Goal: Navigation & Orientation: Understand site structure

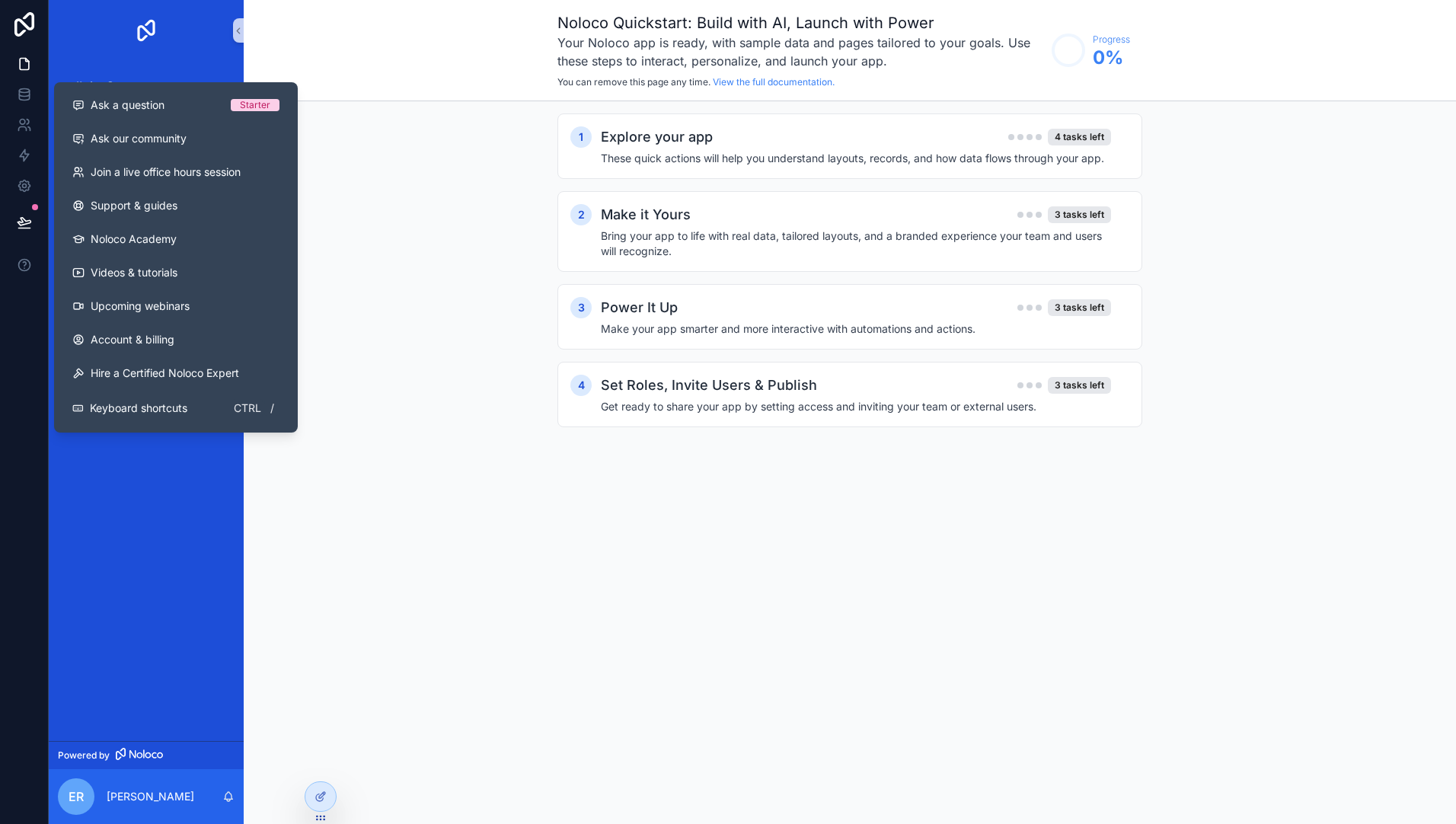
click at [397, 251] on div "1 Explore your app 4 tasks left These quick actions will help you understand la…" at bounding box center [850, 285] width 1213 height 369
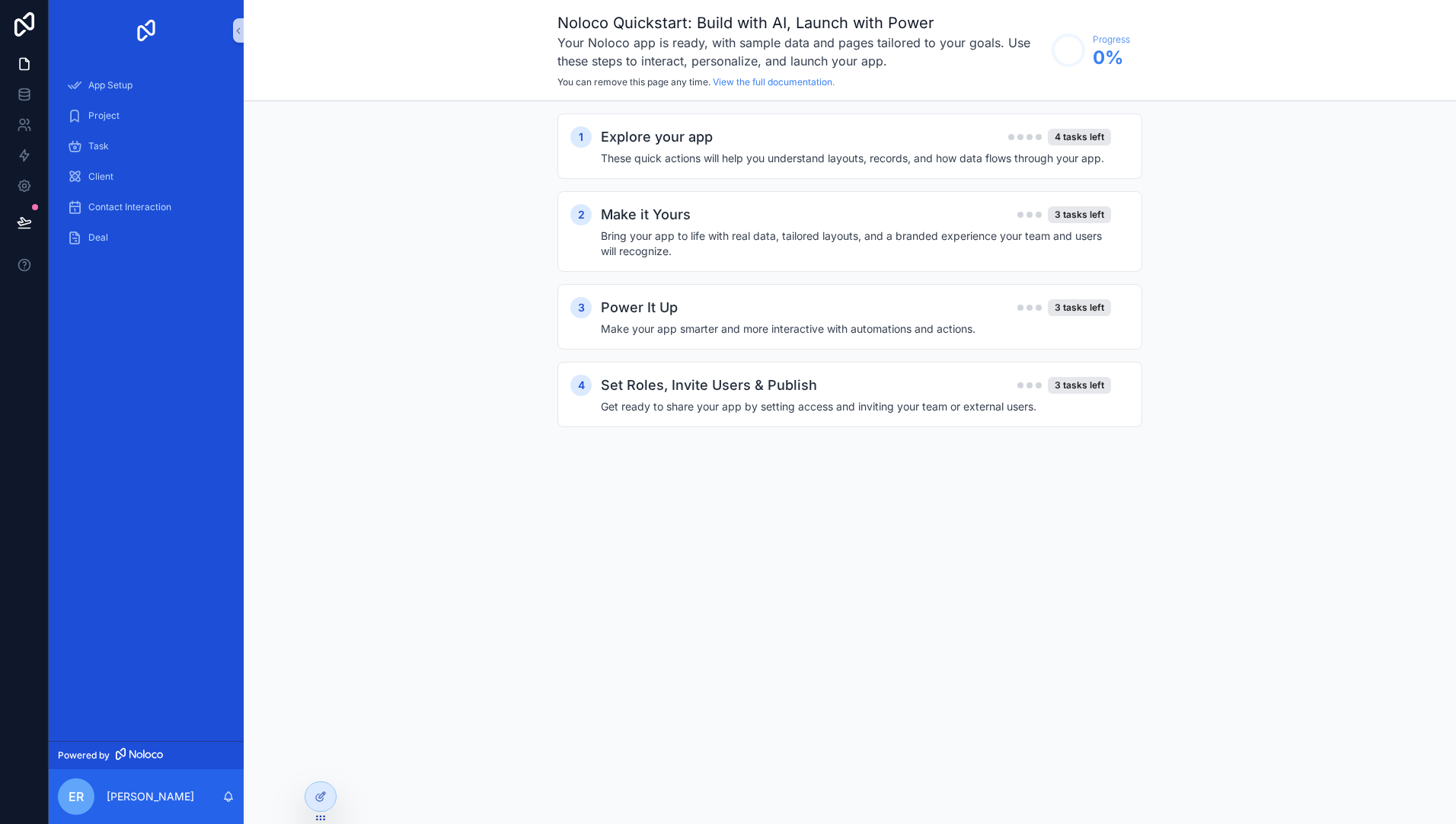
click at [648, 557] on div "Noloco Quickstart: Build with AI, Launch with Power Your Noloco app is ready, w…" at bounding box center [850, 412] width 1213 height 824
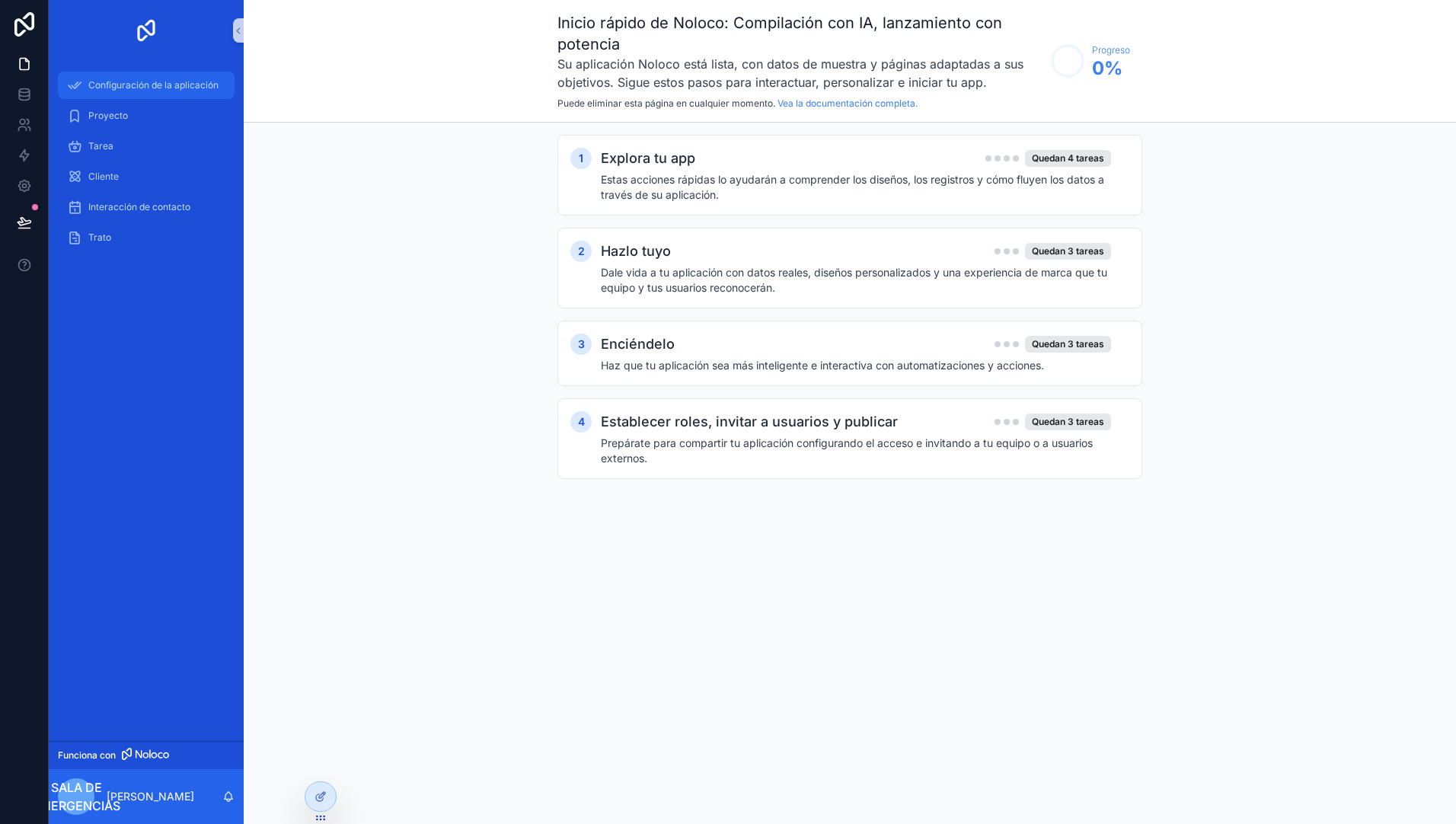
click at [111, 82] on span "Configuración de la aplicación" at bounding box center [154, 85] width 130 height 13
click at [104, 111] on span "Proyecto" at bounding box center [108, 115] width 39 height 13
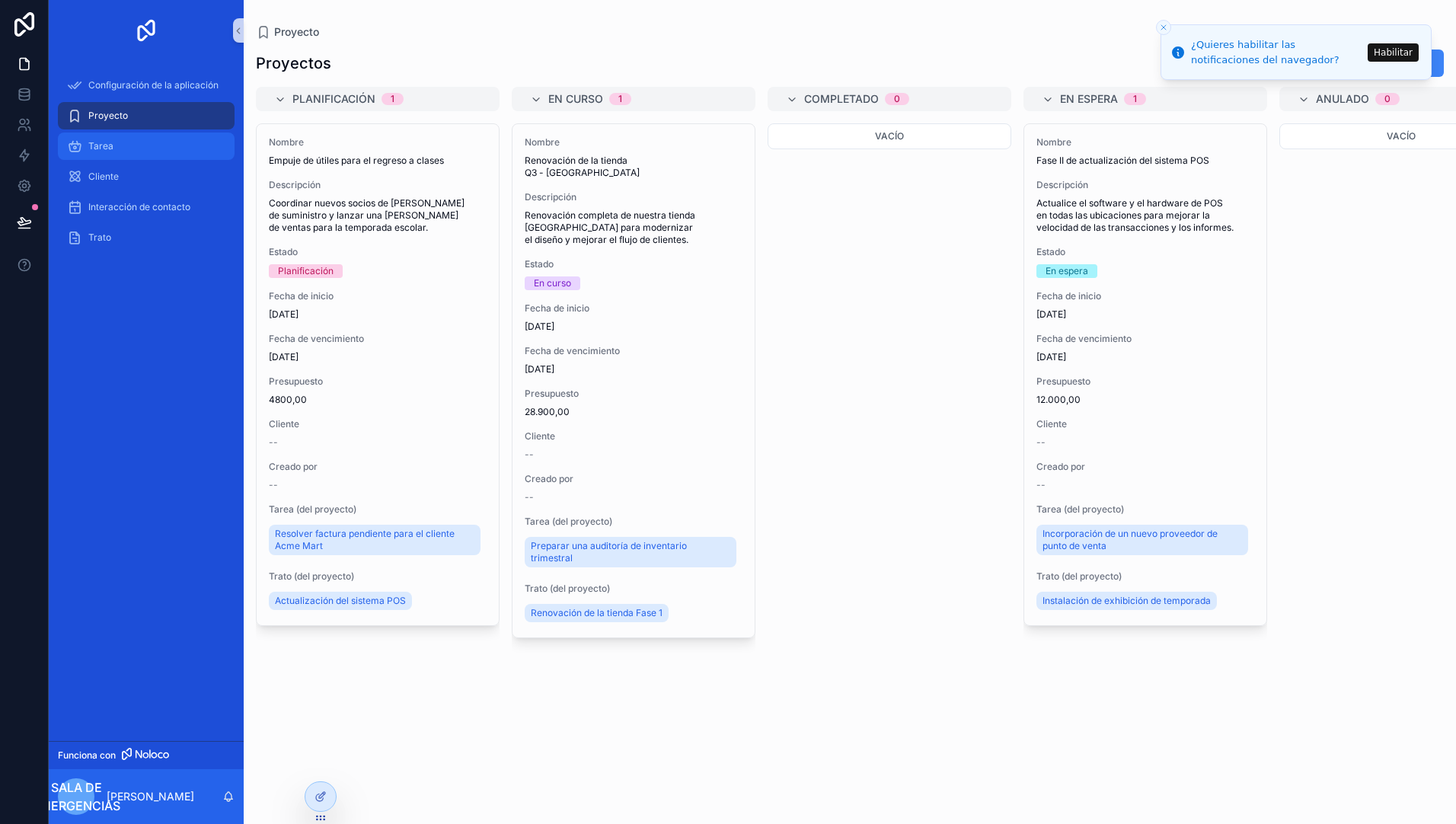
click at [94, 140] on div "Tarea" at bounding box center [146, 145] width 159 height 24
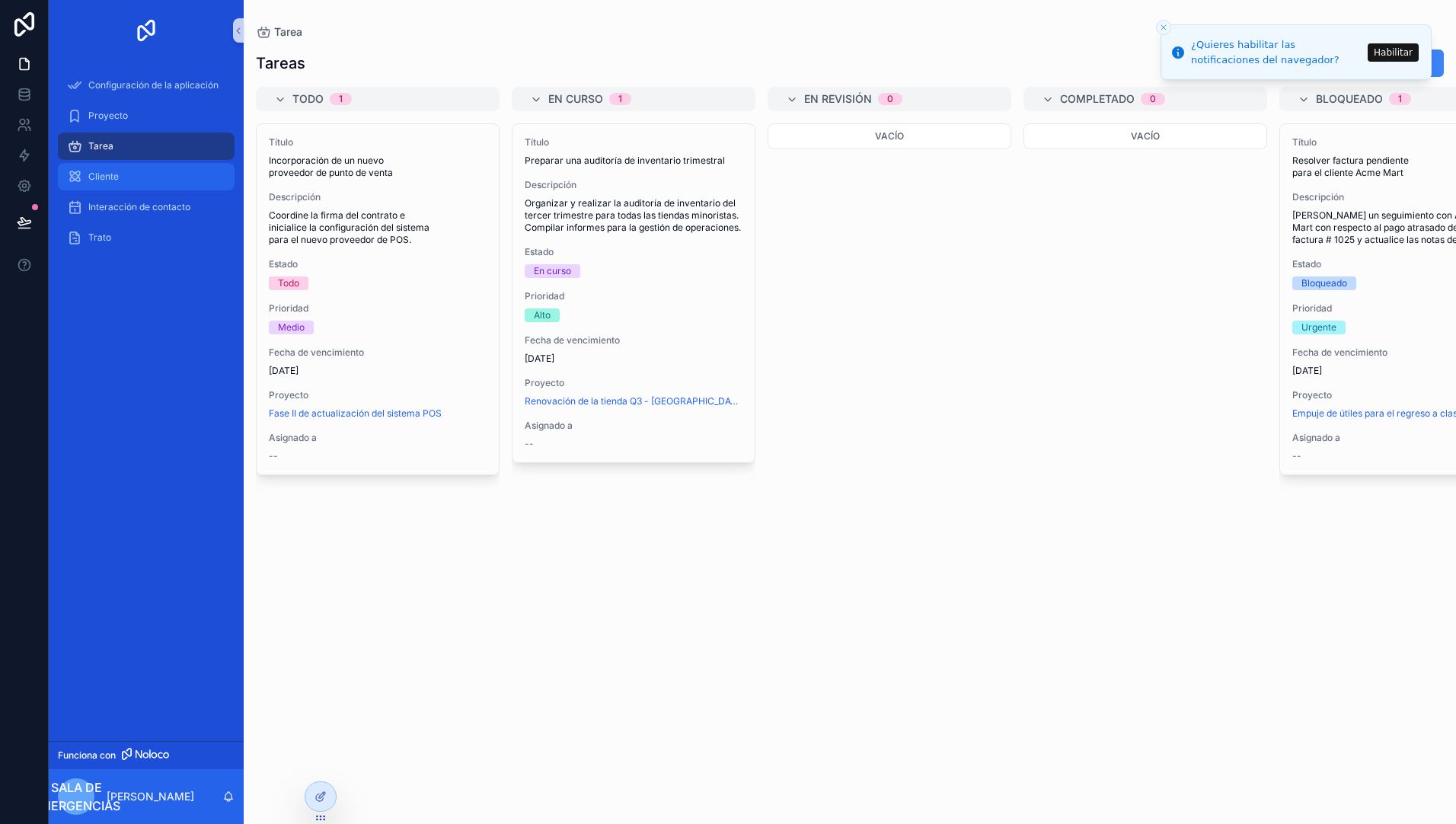
click at [107, 165] on div "Cliente" at bounding box center [146, 176] width 159 height 24
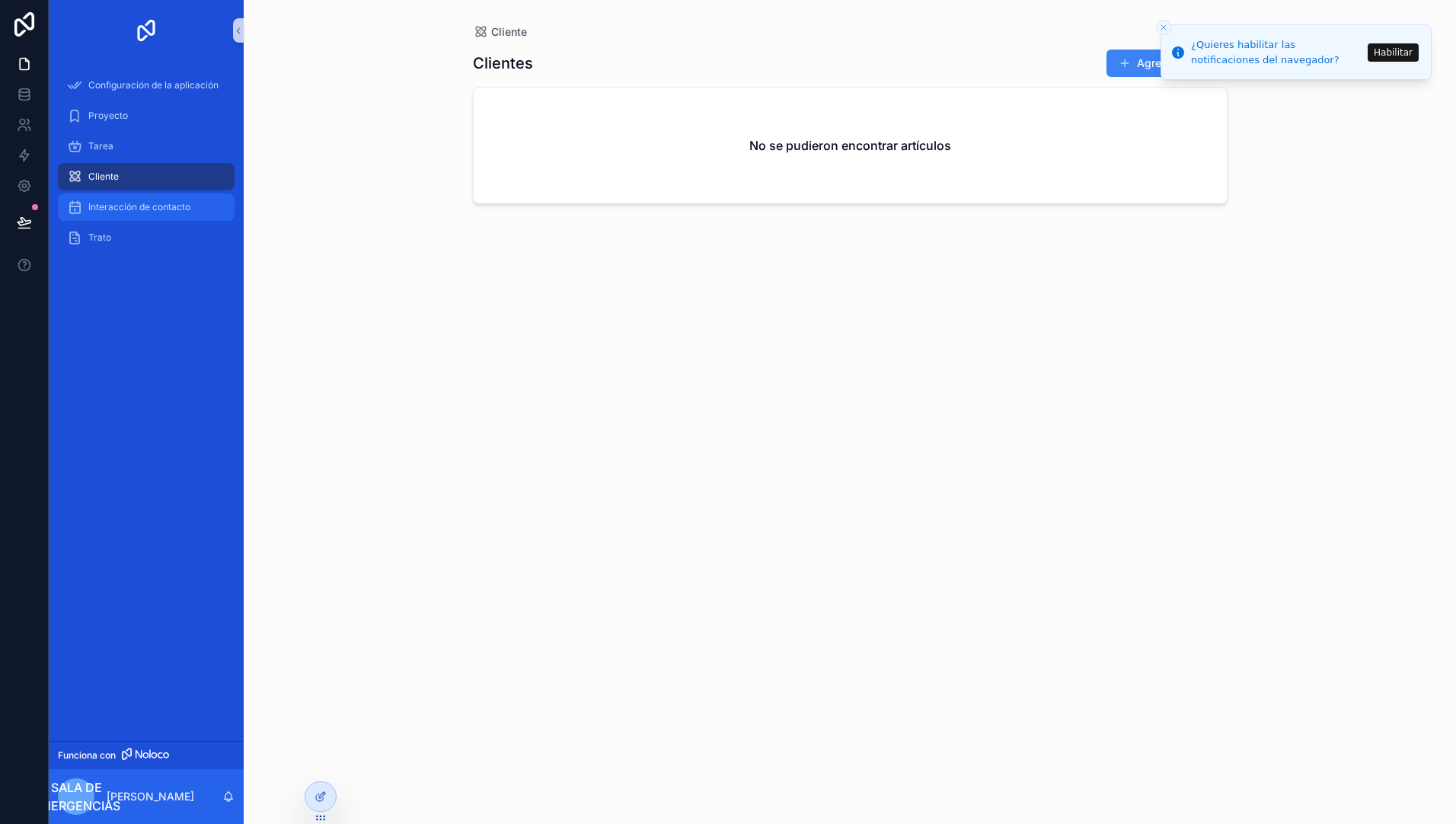
click at [121, 206] on span "Interacción de contacto" at bounding box center [140, 207] width 102 height 13
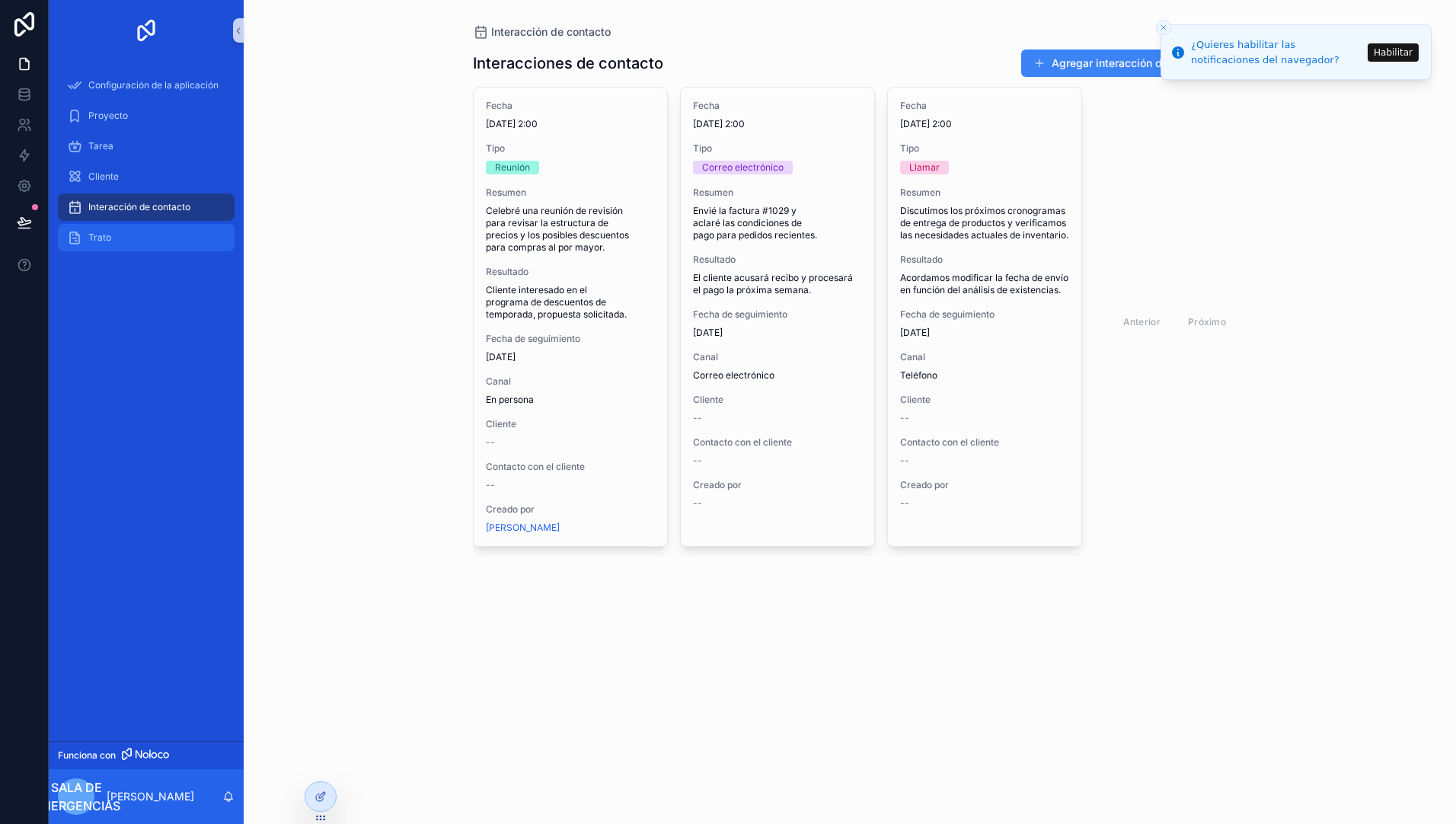
click at [100, 234] on span "Trato" at bounding box center [99, 237] width 23 height 13
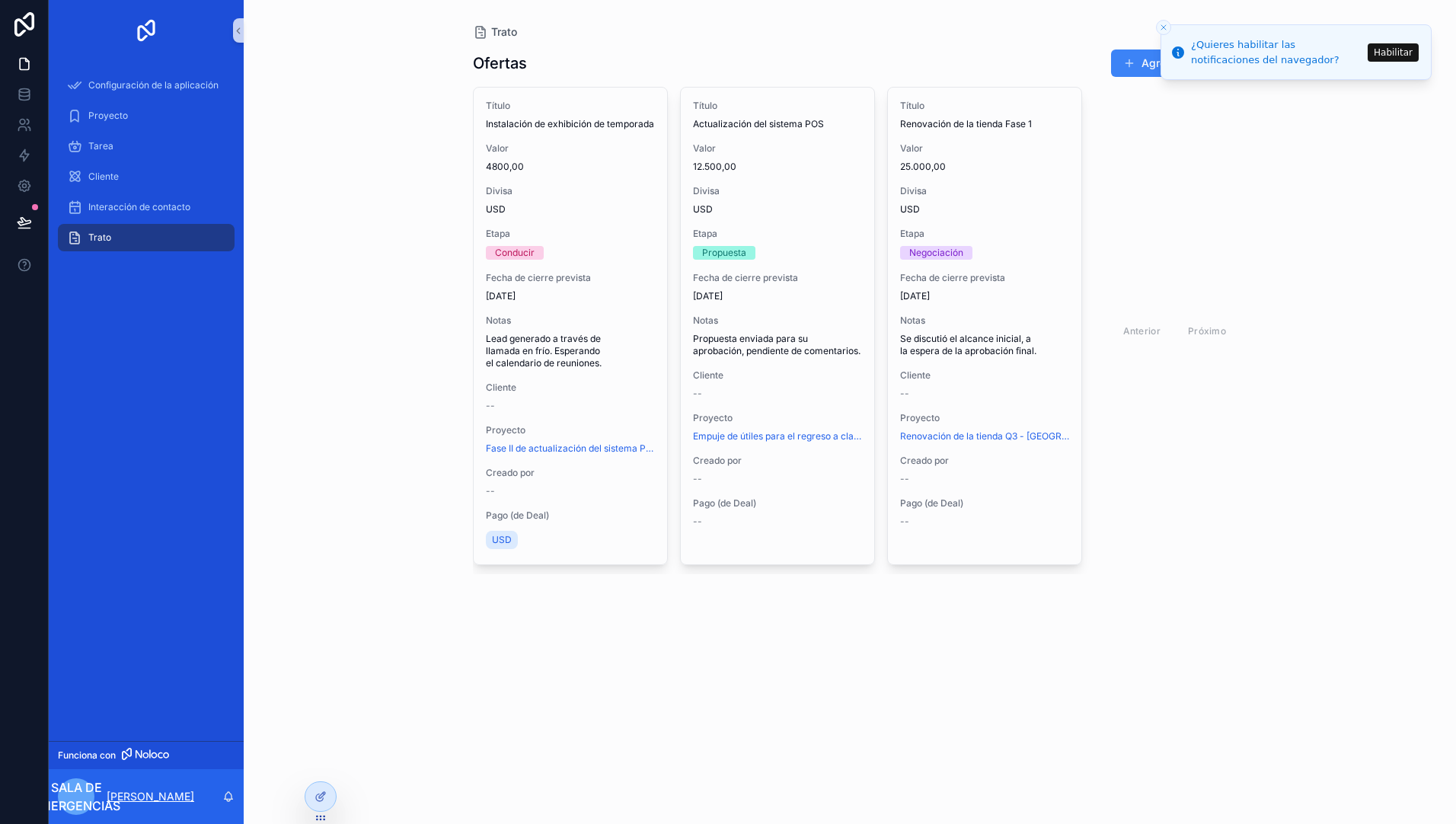
click at [169, 795] on p "[PERSON_NAME]" at bounding box center [150, 796] width 88 height 15
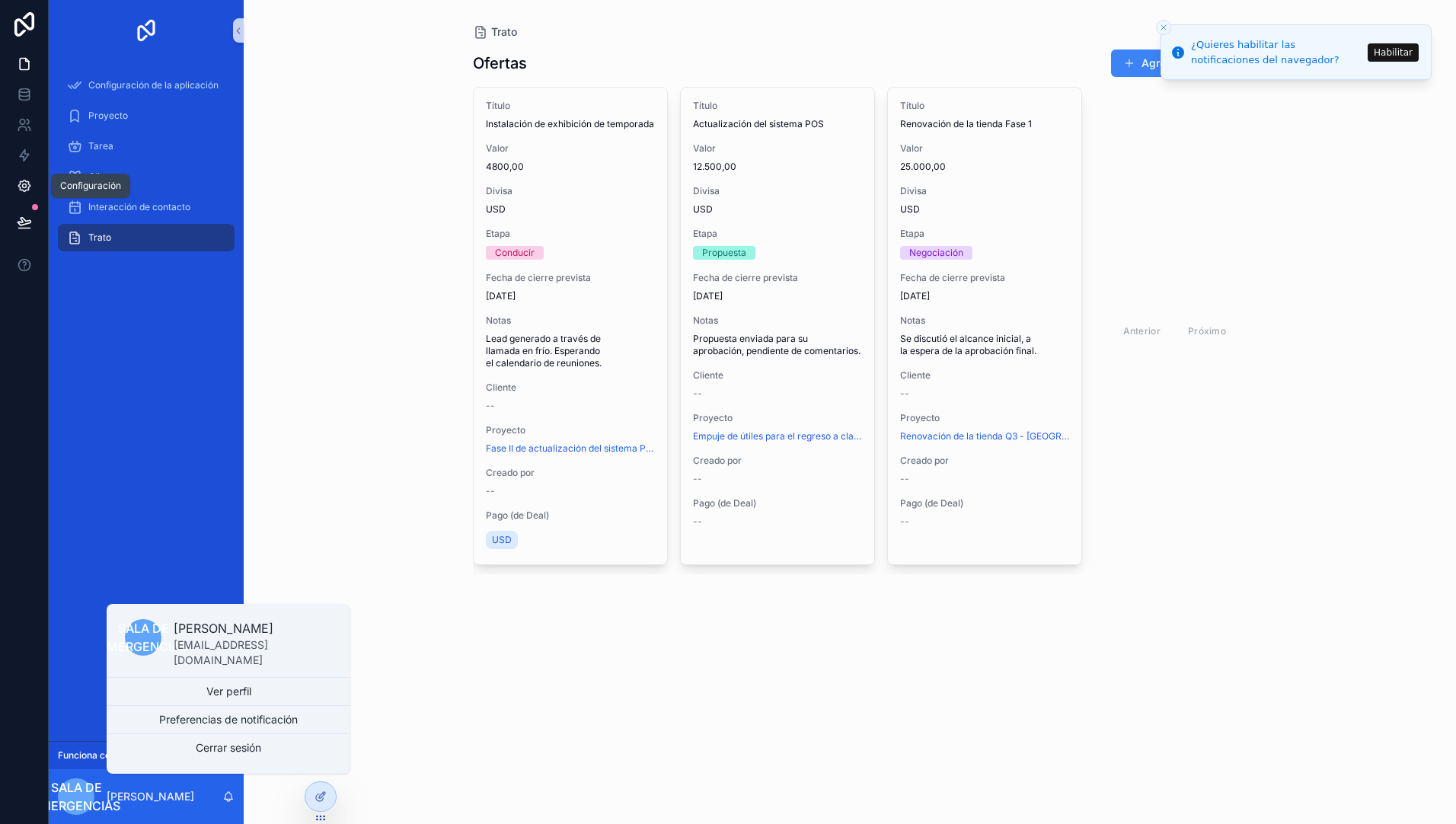
click at [28, 185] on icon at bounding box center [24, 186] width 15 height 15
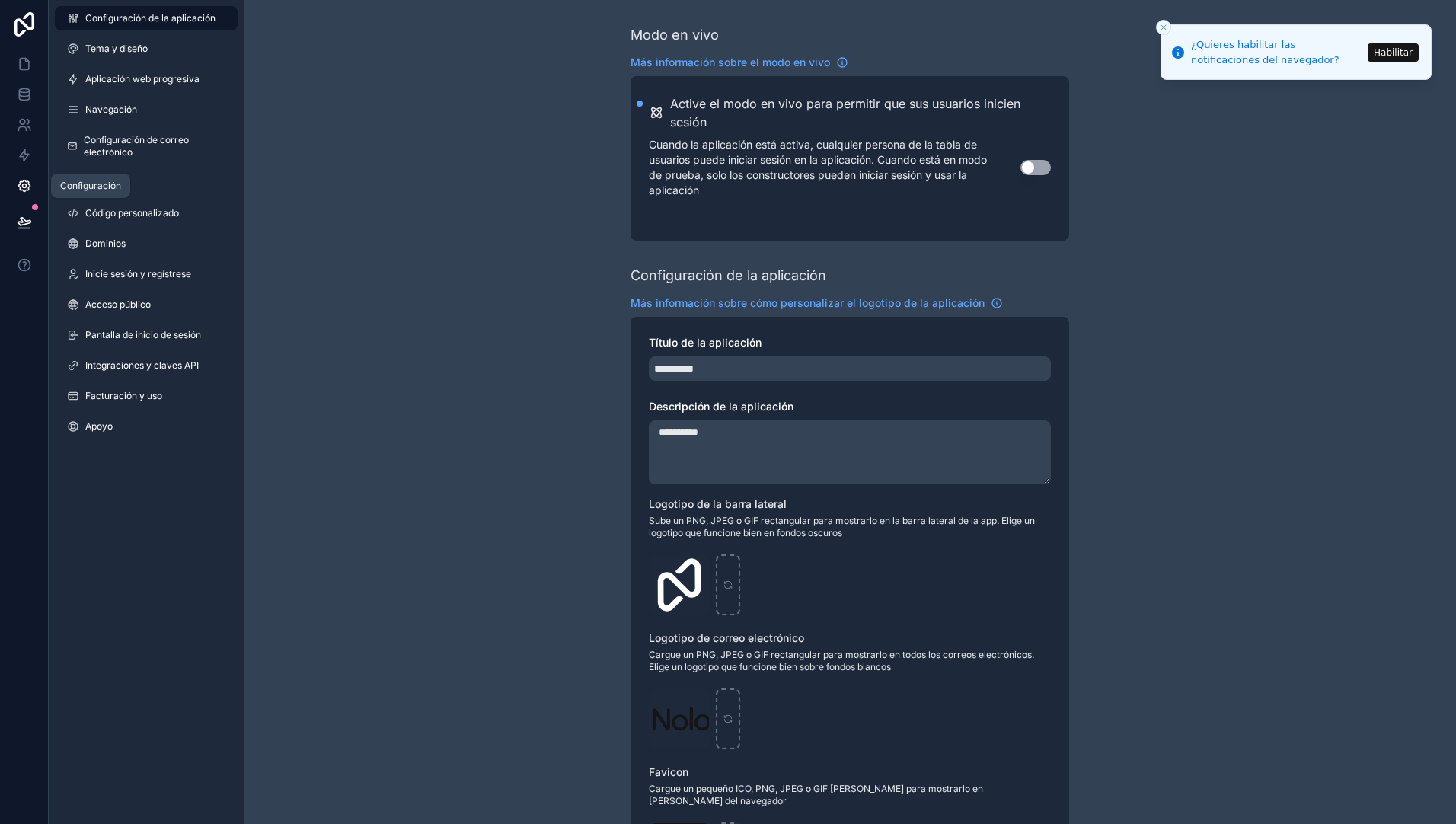
click at [29, 186] on icon at bounding box center [24, 186] width 15 height 15
click at [18, 28] on icon at bounding box center [24, 24] width 30 height 24
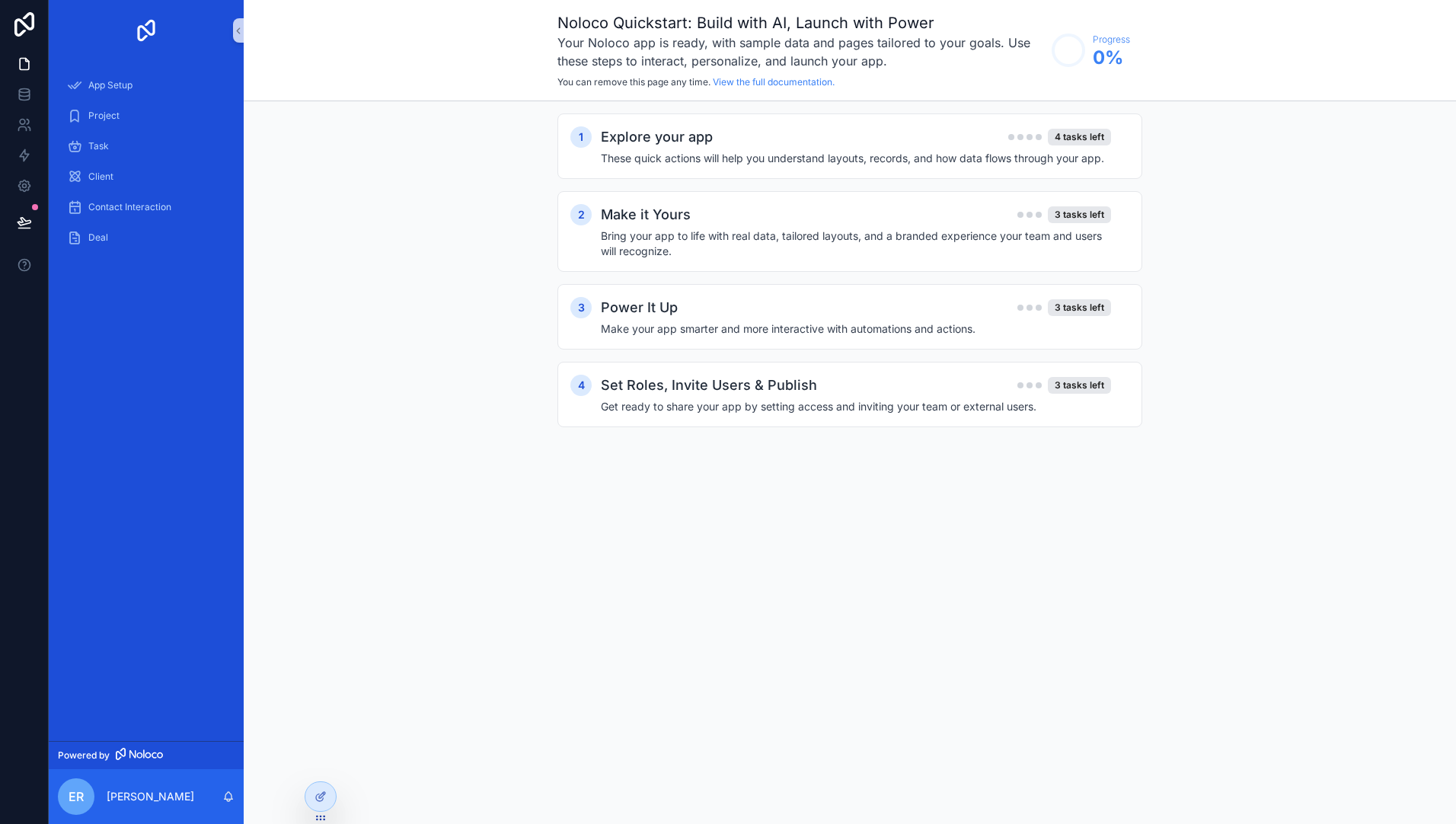
click at [76, 803] on span "ER" at bounding box center [76, 796] width 15 height 18
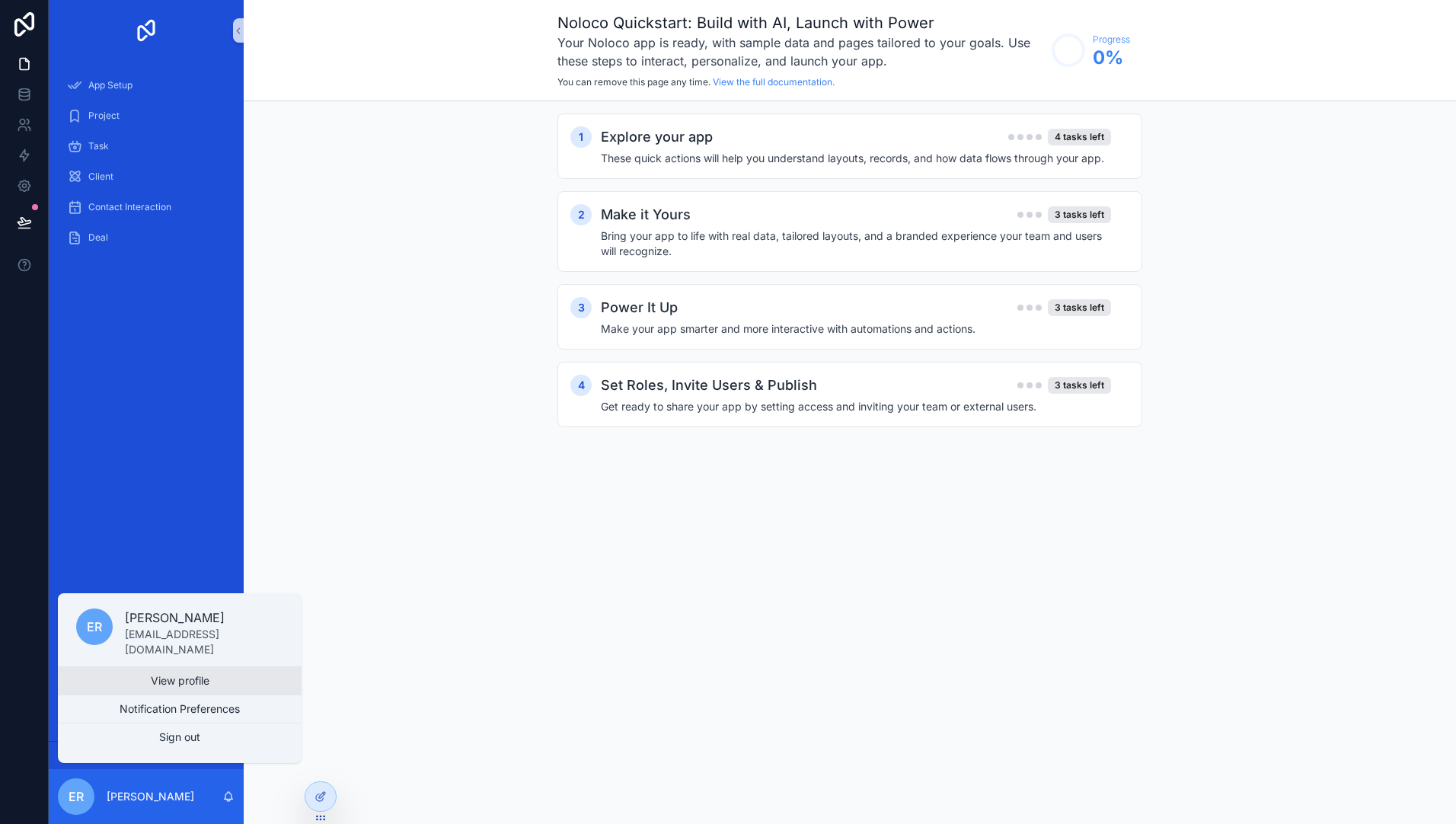
click at [176, 678] on link "View profile" at bounding box center [180, 680] width 244 height 28
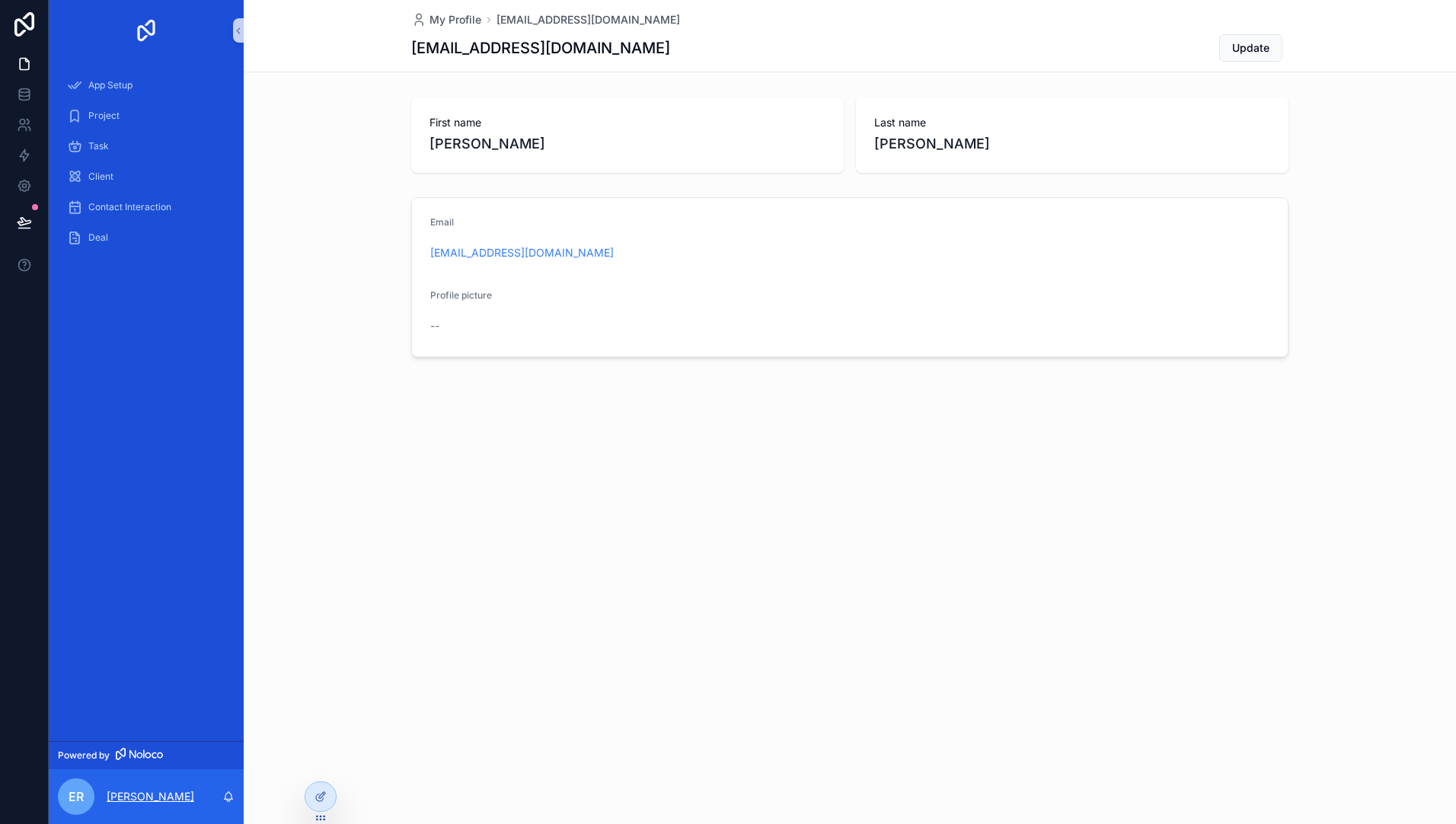
click at [150, 795] on p "[PERSON_NAME]" at bounding box center [150, 796] width 88 height 15
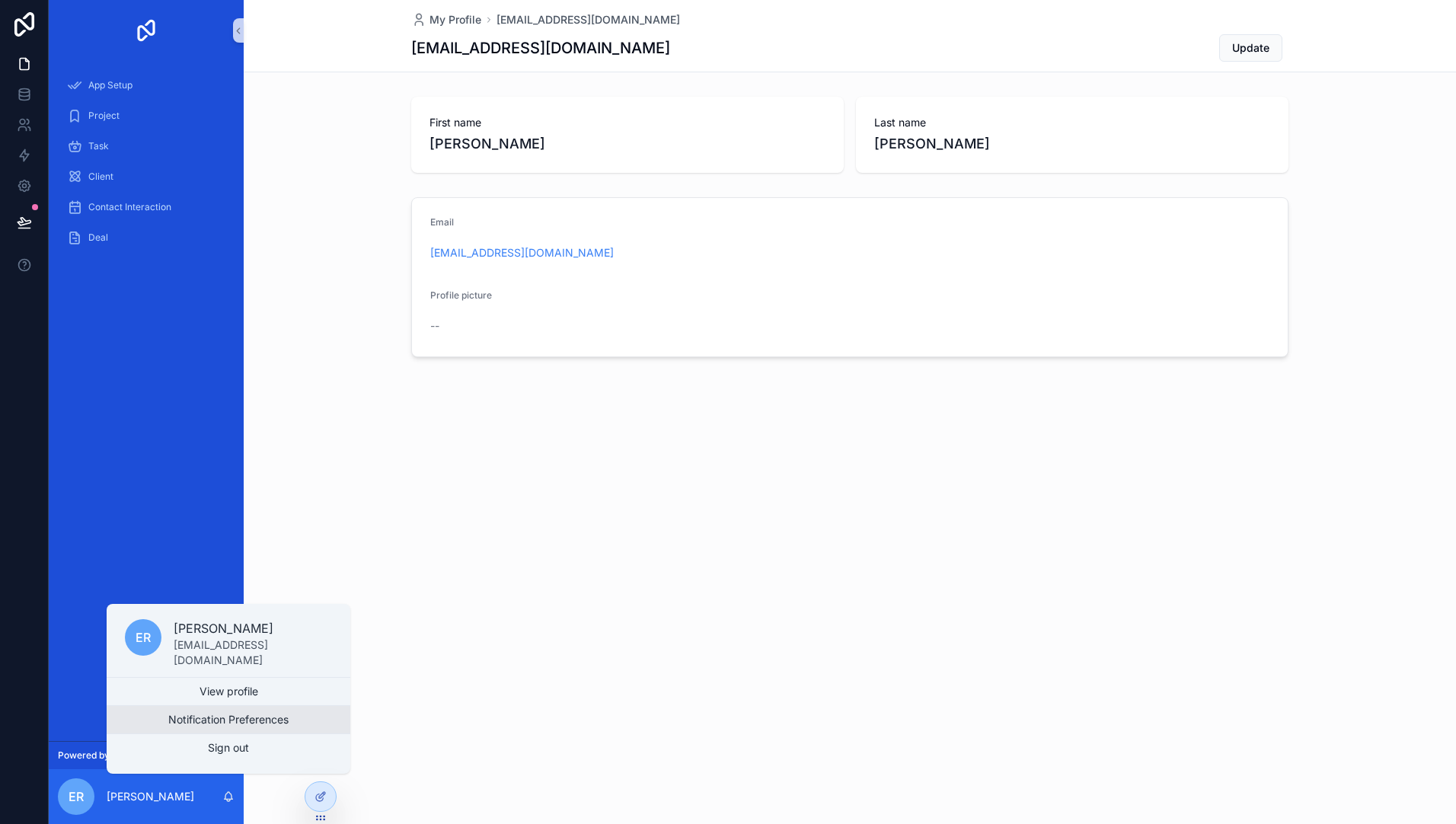
click at [271, 714] on button "Notification Preferences" at bounding box center [229, 720] width 244 height 28
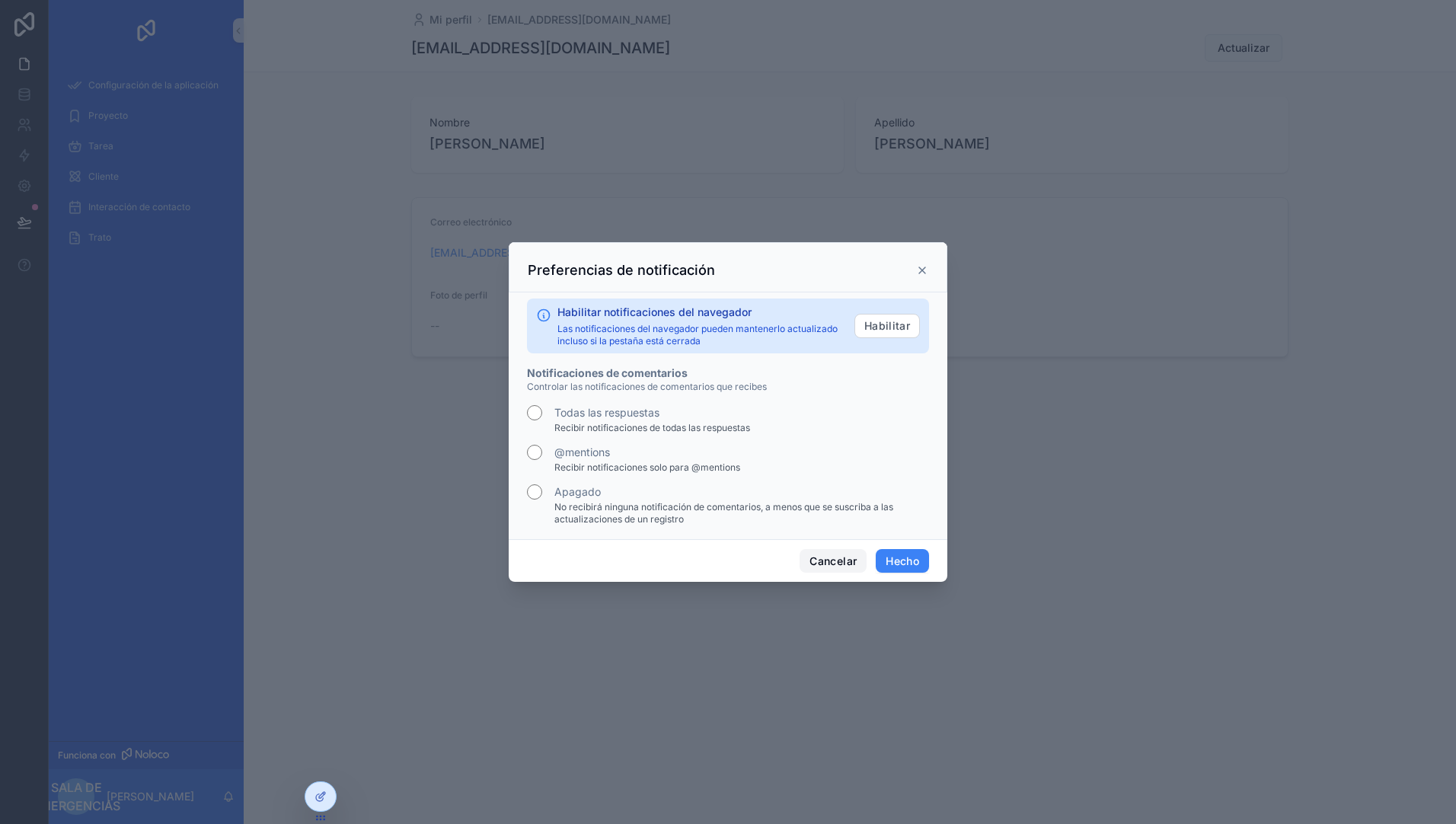
click at [821, 565] on button "Cancelar" at bounding box center [833, 561] width 67 height 24
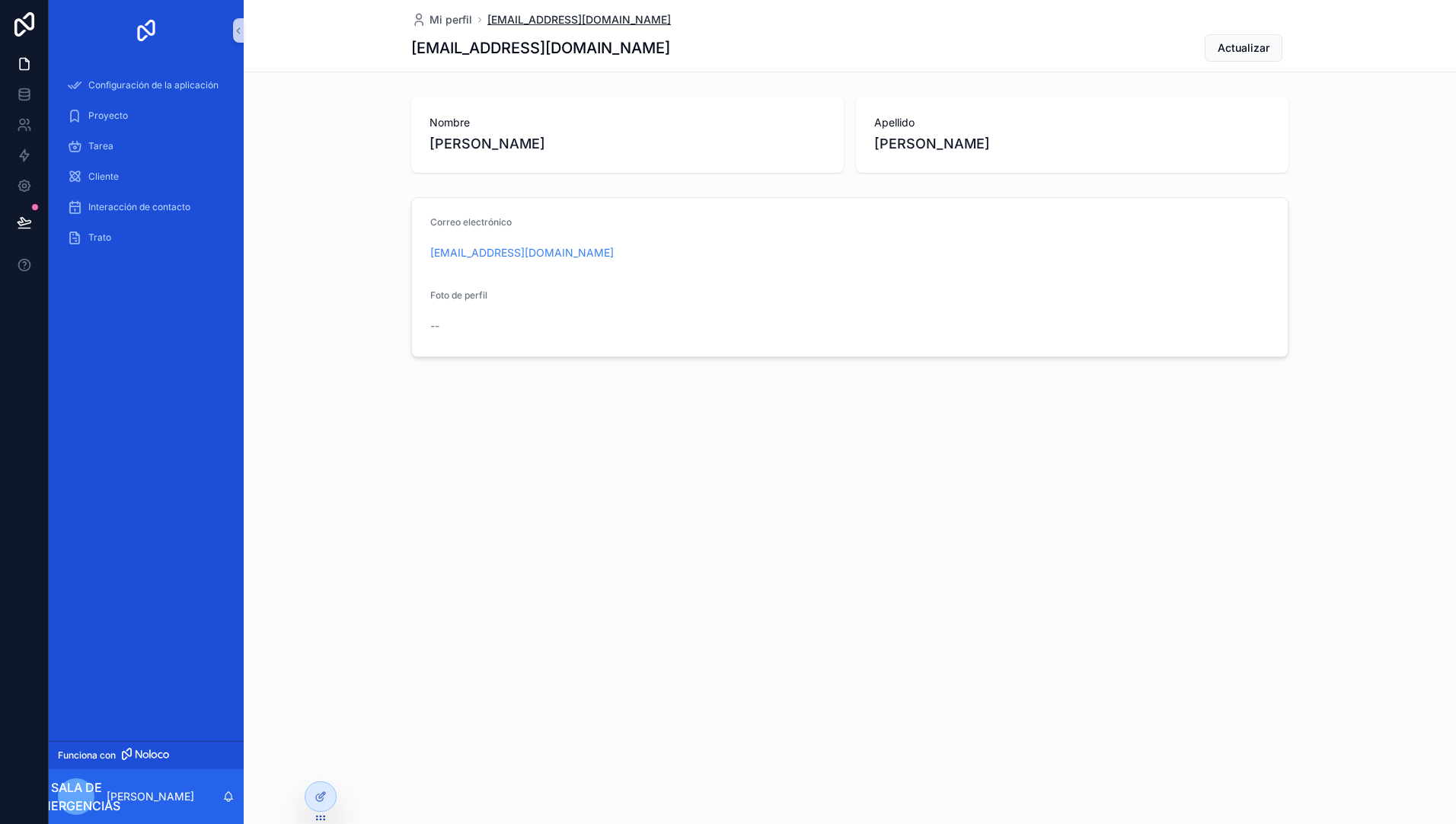
click at [531, 17] on span "[EMAIL_ADDRESS][DOMAIN_NAME]" at bounding box center [579, 20] width 184 height 15
click at [435, 20] on span "Mi perfil" at bounding box center [451, 20] width 43 height 15
click at [449, 20] on span "Mi perfil" at bounding box center [451, 20] width 43 height 15
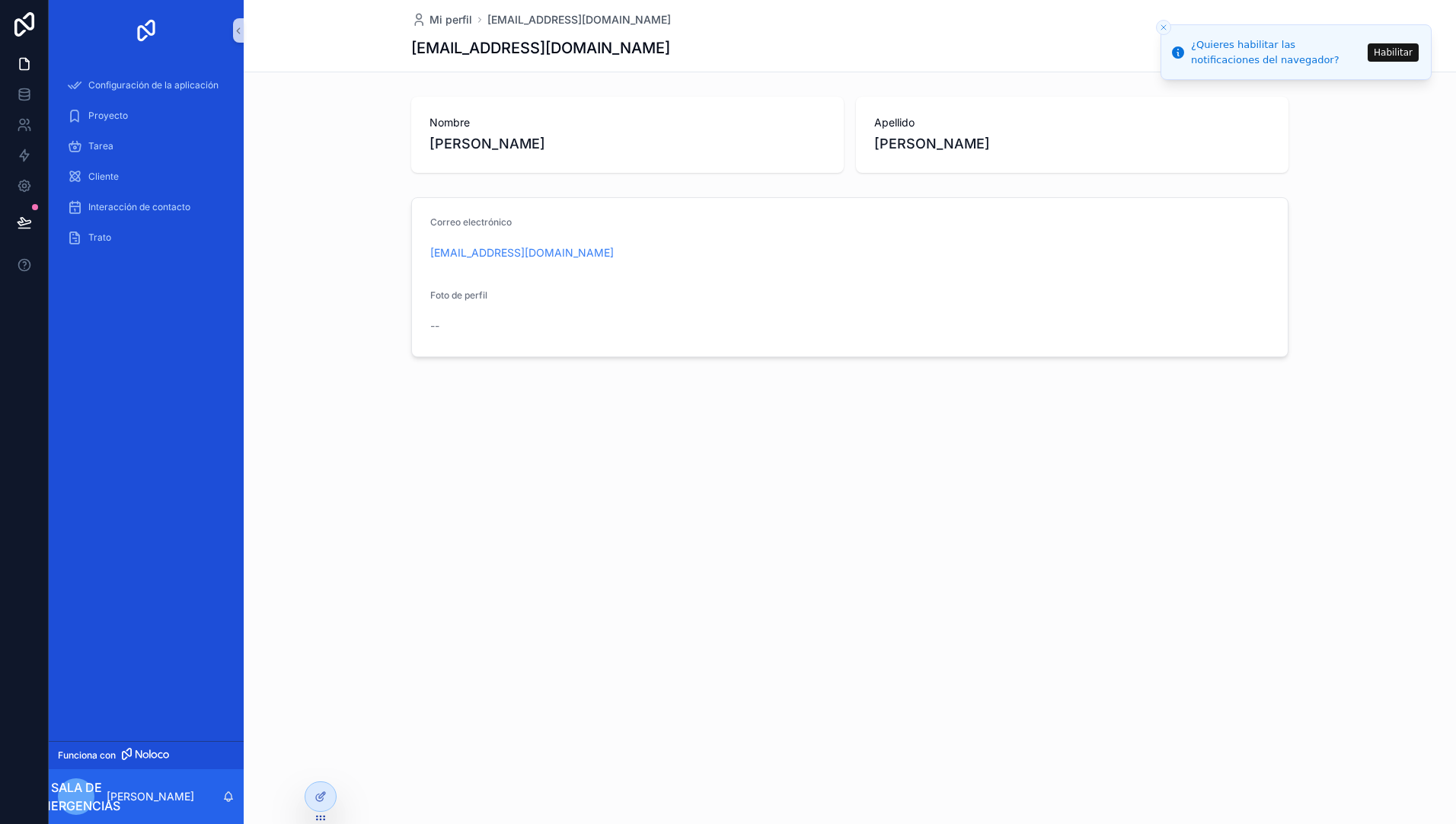
click at [102, 755] on span "Funciona con" at bounding box center [86, 755] width 58 height 13
click at [855, 725] on div "Mi perfil [EMAIL_ADDRESS][DOMAIN_NAME] [EMAIL_ADDRESS][DOMAIN_NAME] Actualizar …" at bounding box center [850, 412] width 1213 height 824
click at [129, 796] on p "[PERSON_NAME]" at bounding box center [150, 796] width 88 height 15
click at [411, 511] on div "Mi perfil [EMAIL_ADDRESS][DOMAIN_NAME] [EMAIL_ADDRESS][DOMAIN_NAME] Actualizar …" at bounding box center [850, 412] width 1213 height 824
click at [23, 181] on icon at bounding box center [24, 186] width 12 height 12
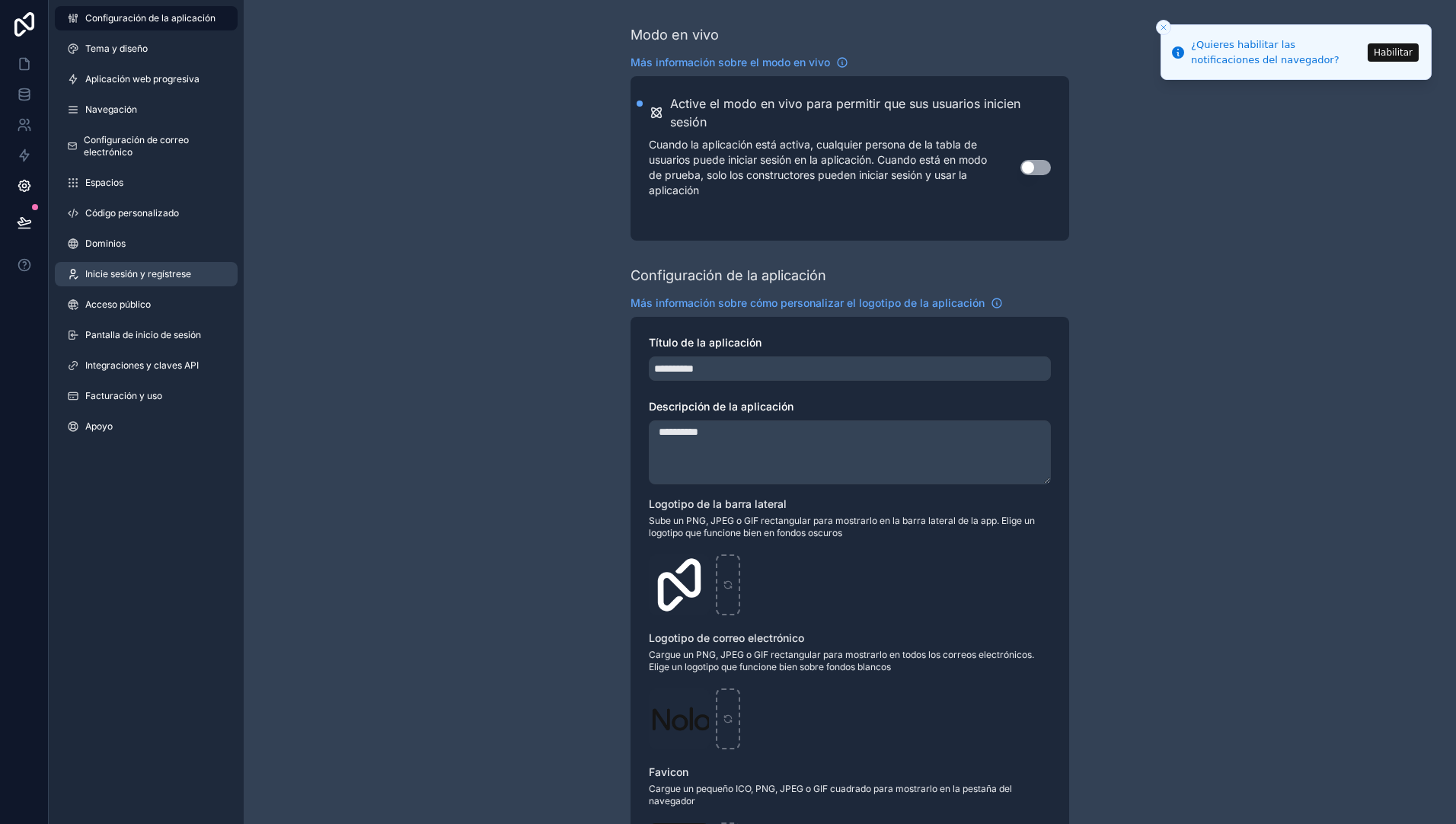
click at [138, 271] on span "Inicie sesión y regístrese" at bounding box center [138, 274] width 106 height 13
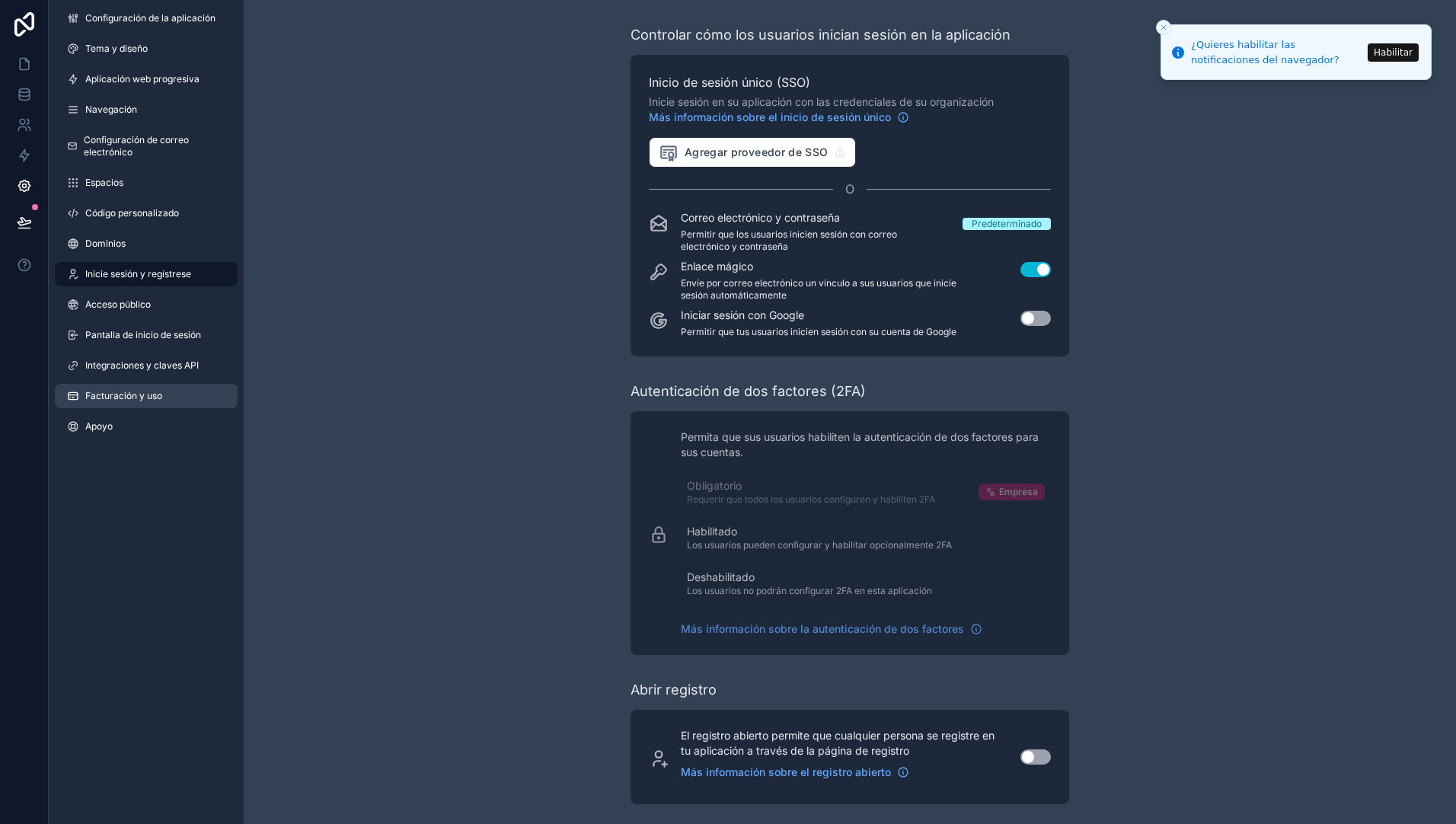
click at [136, 392] on span "Facturación y uso" at bounding box center [124, 396] width 77 height 13
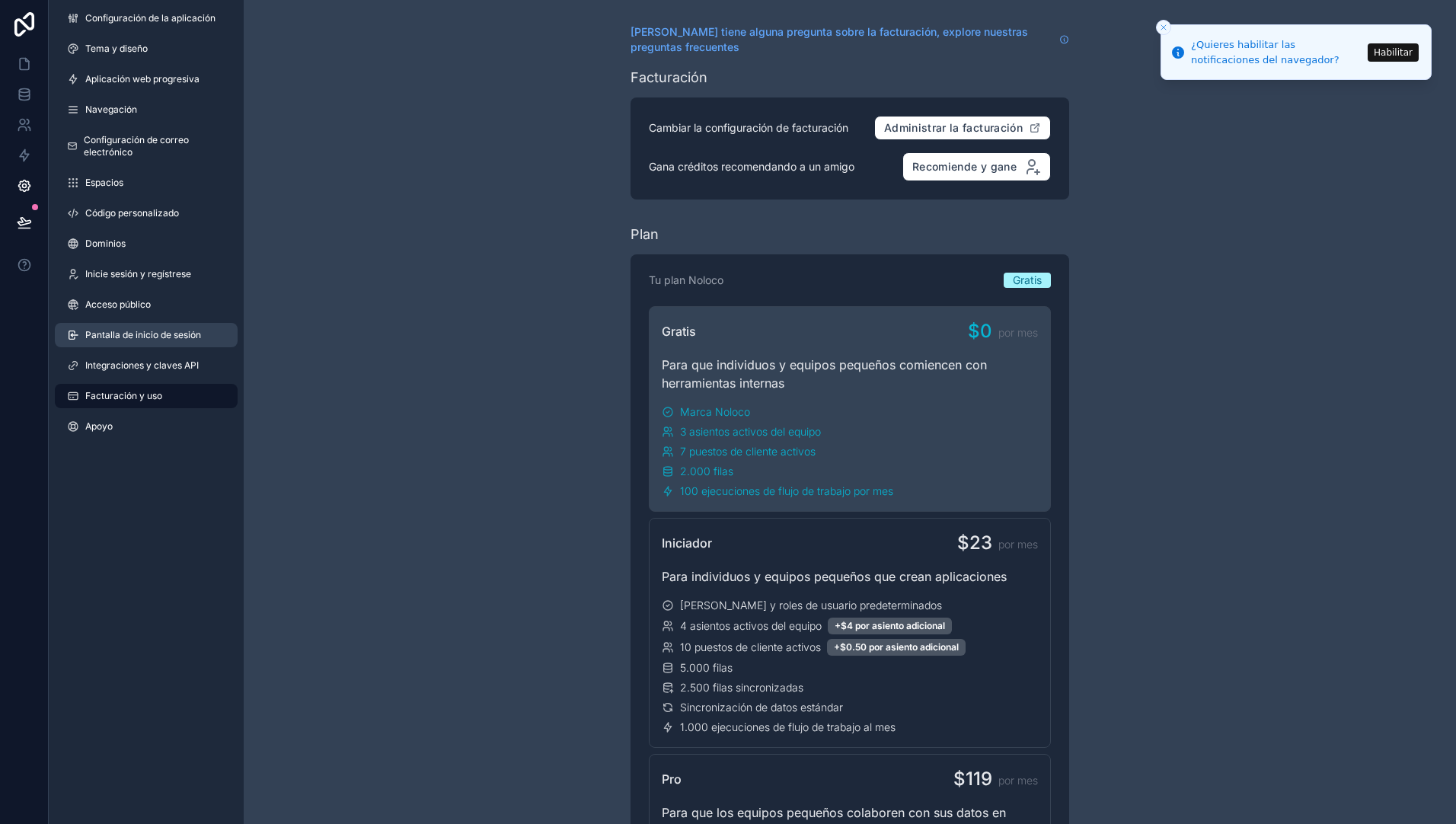
click at [115, 333] on span "Pantalla de inicio de sesión" at bounding box center [143, 335] width 116 height 13
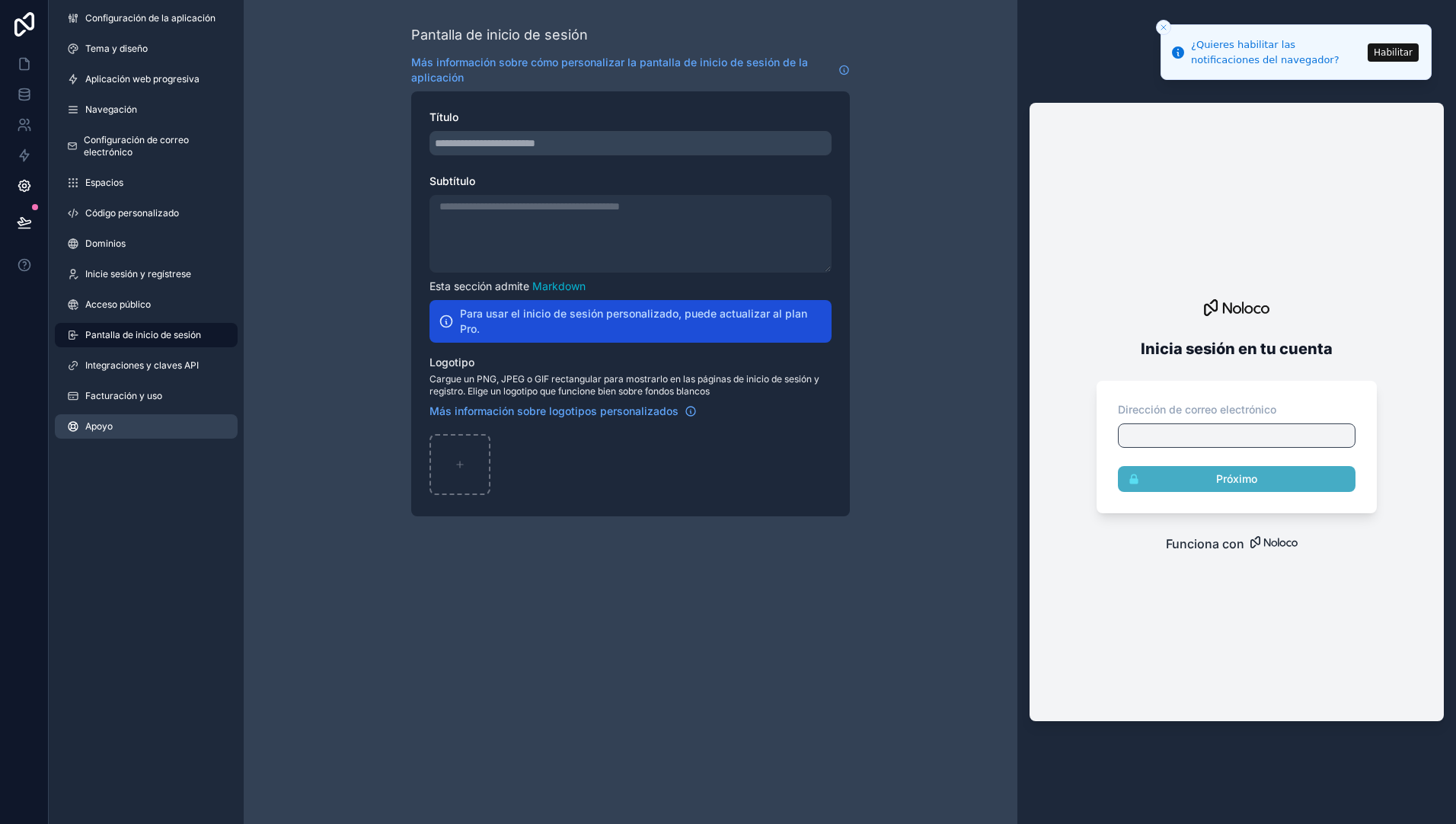
click at [108, 419] on link "Apoyo" at bounding box center [146, 426] width 183 height 24
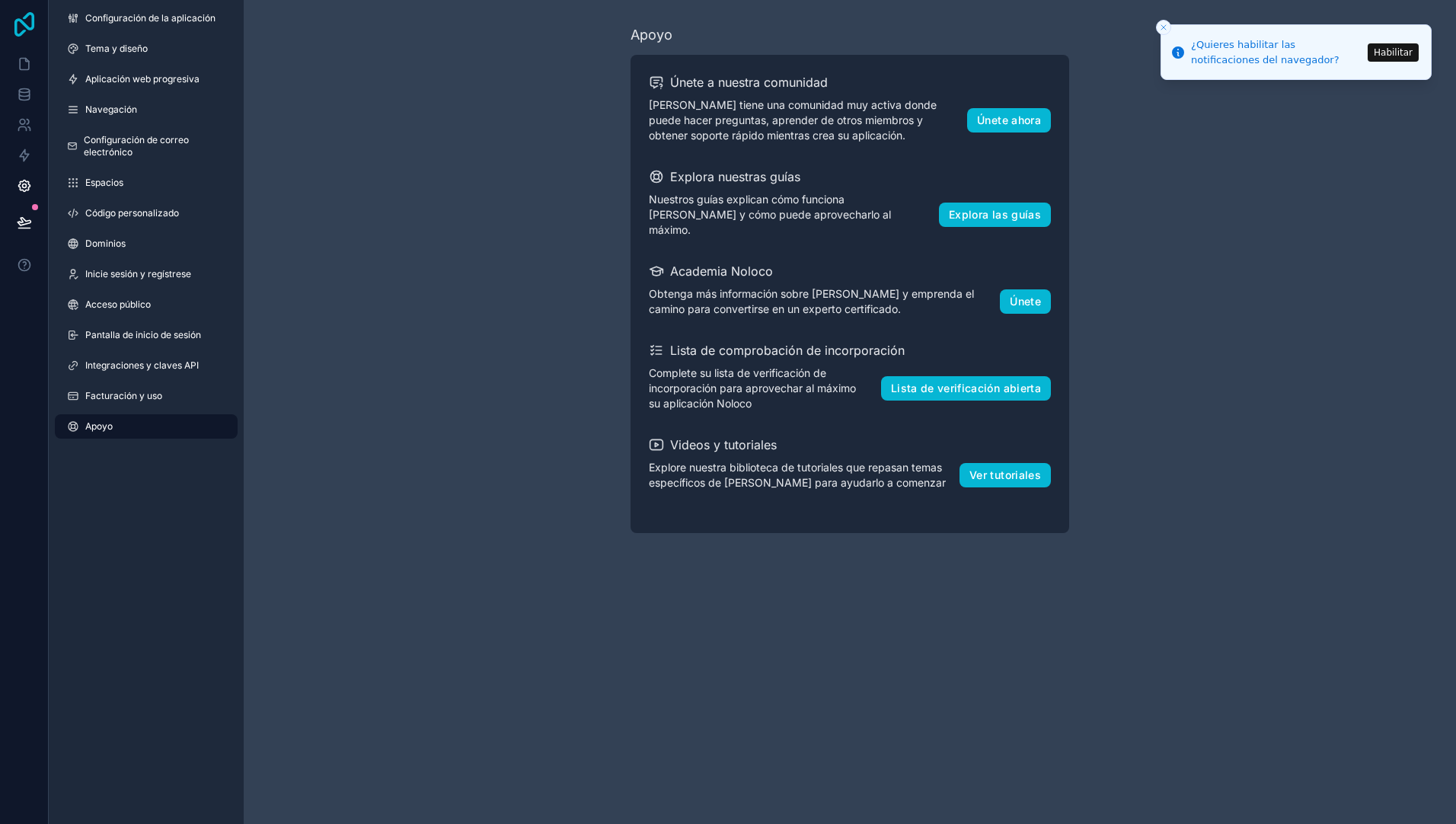
click at [23, 28] on icon at bounding box center [24, 24] width 30 height 24
